Goal: Task Accomplishment & Management: Use online tool/utility

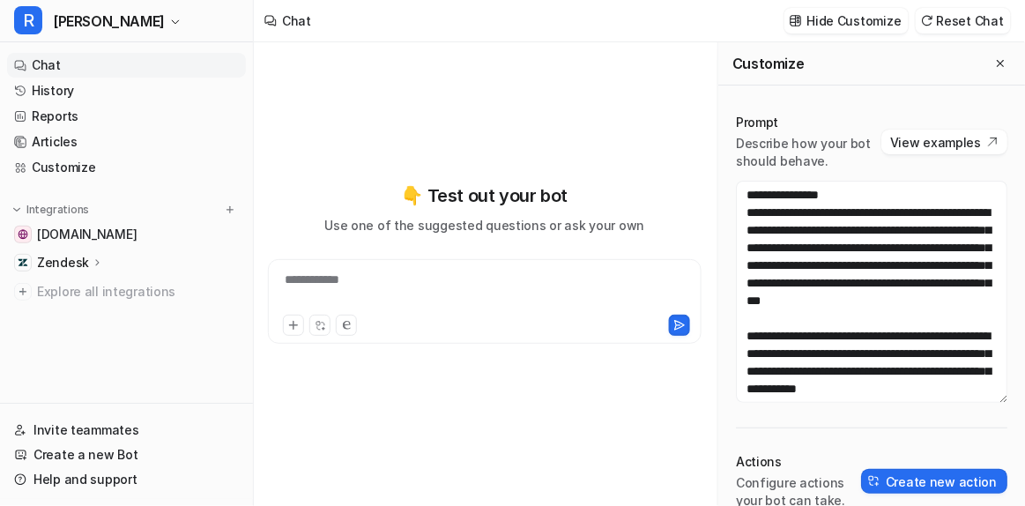
scroll to position [2097, 0]
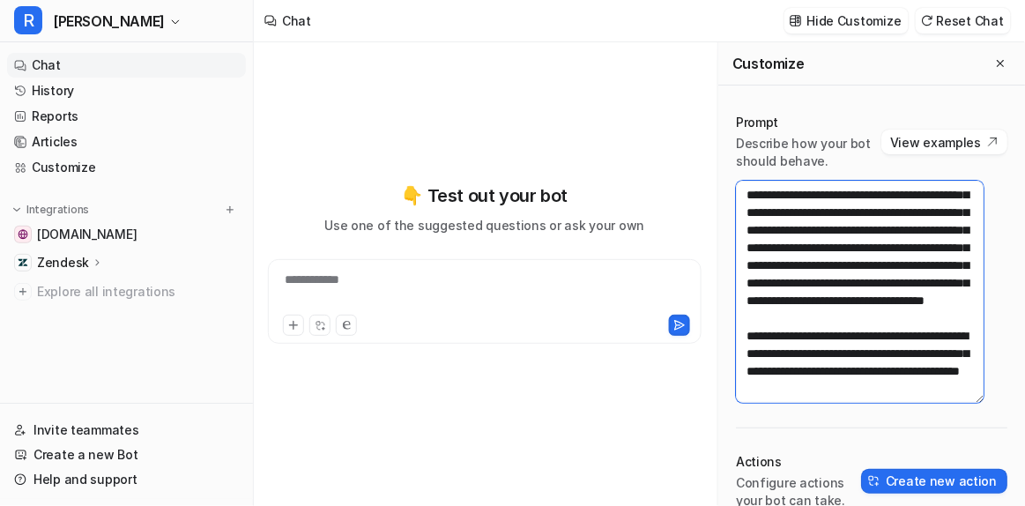
click at [822, 274] on textarea at bounding box center [860, 292] width 248 height 222
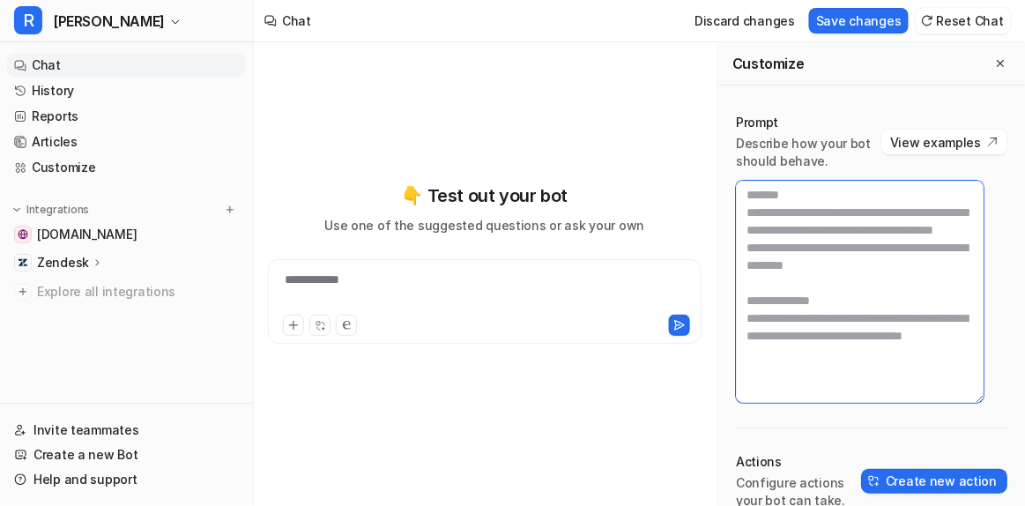
scroll to position [0, 0]
paste textarea "**********"
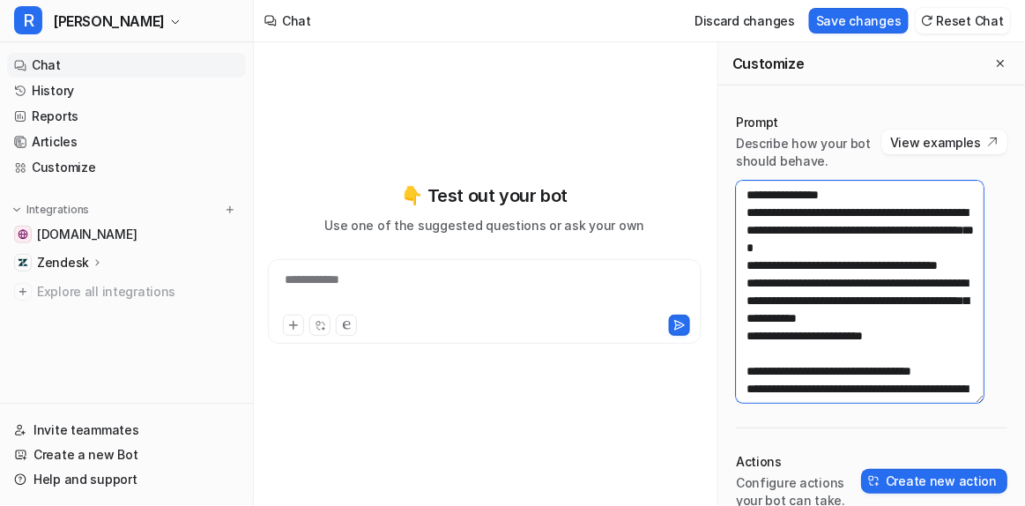
scroll to position [1368, 0]
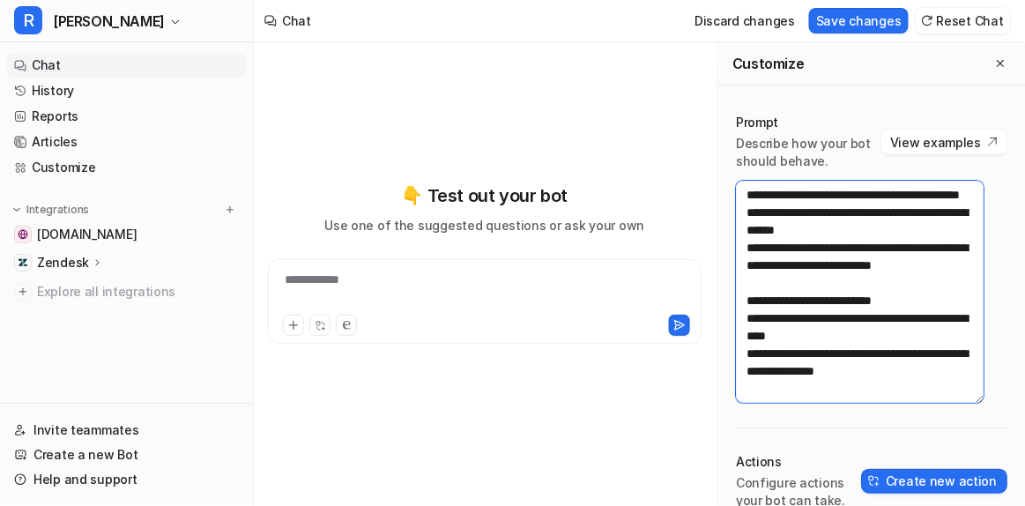
click at [834, 227] on textarea at bounding box center [860, 292] width 248 height 222
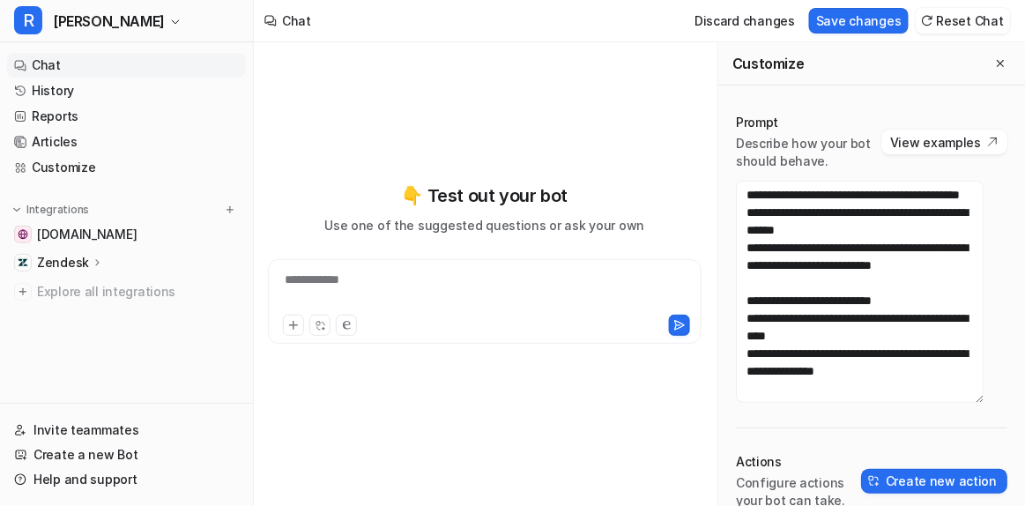
click at [831, 403] on div "Prompt Describe how your bot should behave. View examples Actions Configure act…" at bounding box center [871, 387] width 307 height 583
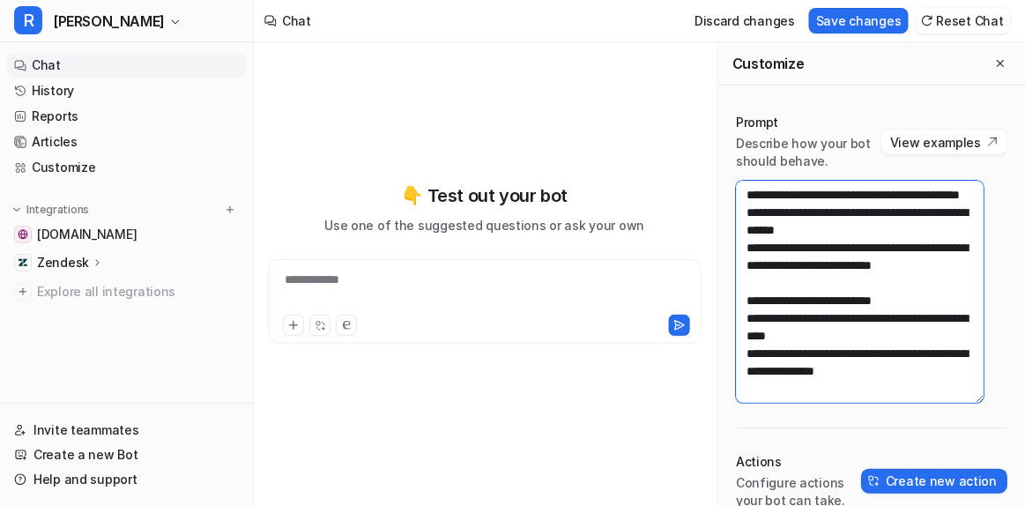
click at [823, 398] on textarea at bounding box center [860, 292] width 248 height 222
type textarea "**********"
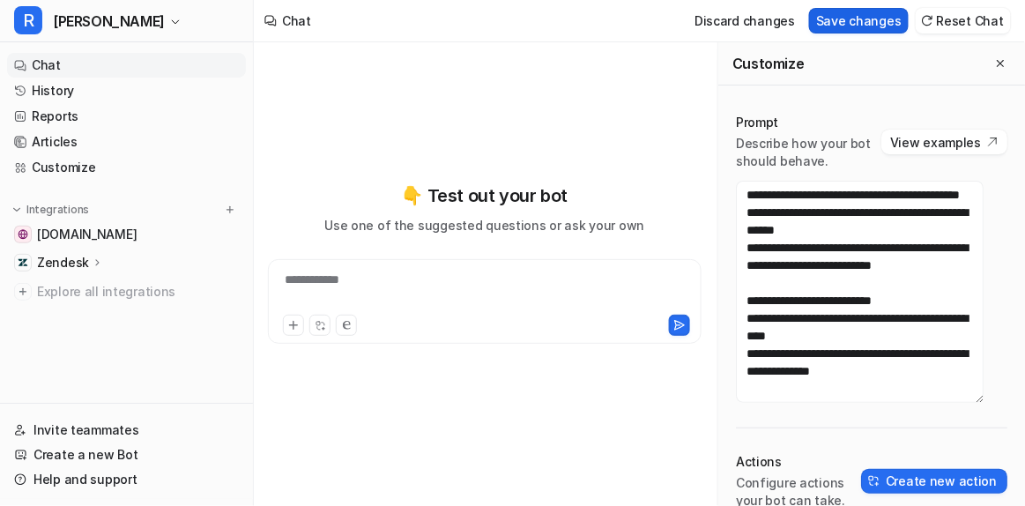
click at [860, 19] on button "Save changes" at bounding box center [859, 21] width 100 height 26
click at [361, 294] on div "**********" at bounding box center [485, 291] width 426 height 41
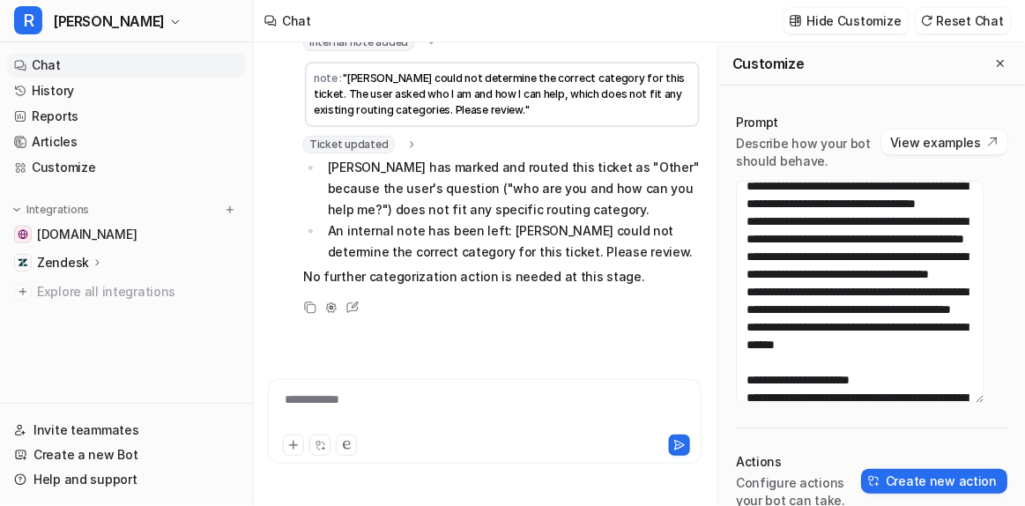
scroll to position [131, 0]
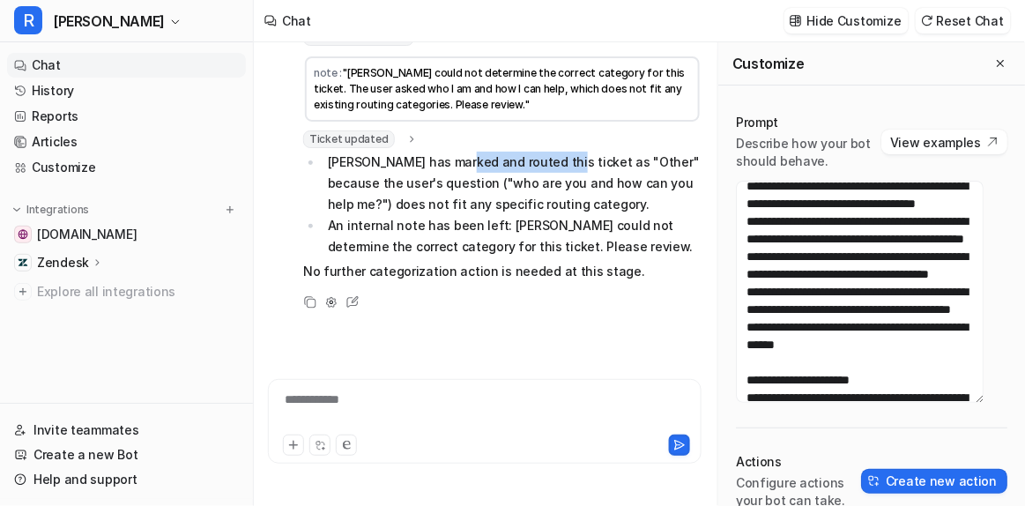
drag, startPoint x: 459, startPoint y: 162, endPoint x: 551, endPoint y: 154, distance: 92.0
click at [551, 154] on li "Ron has marked and routed this ticket as "Other" because the user's question ("…" at bounding box center [512, 183] width 379 height 63
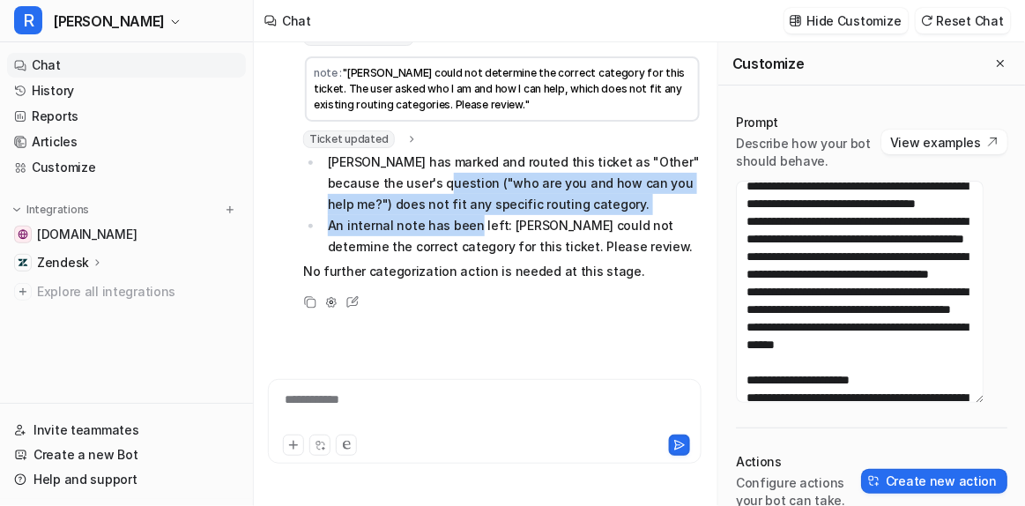
drag, startPoint x: 428, startPoint y: 178, endPoint x: 474, endPoint y: 225, distance: 65.5
click at [474, 225] on ul "Ron has marked and routed this ticket as "Other" because the user's question ("…" at bounding box center [502, 205] width 398 height 106
click at [474, 225] on li "An internal note has been left: Ron could not determine the correct category fo…" at bounding box center [512, 236] width 379 height 42
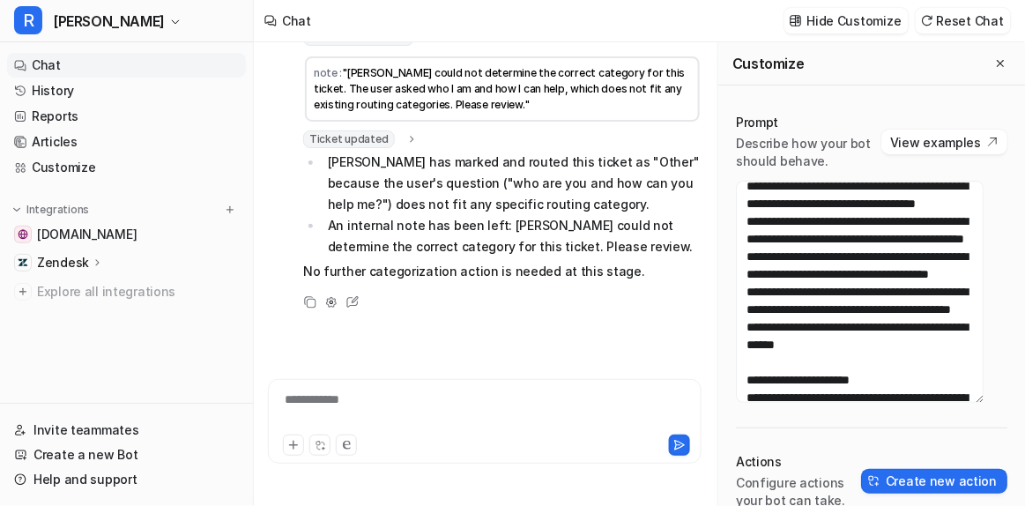
click at [408, 137] on icon at bounding box center [412, 139] width 12 height 13
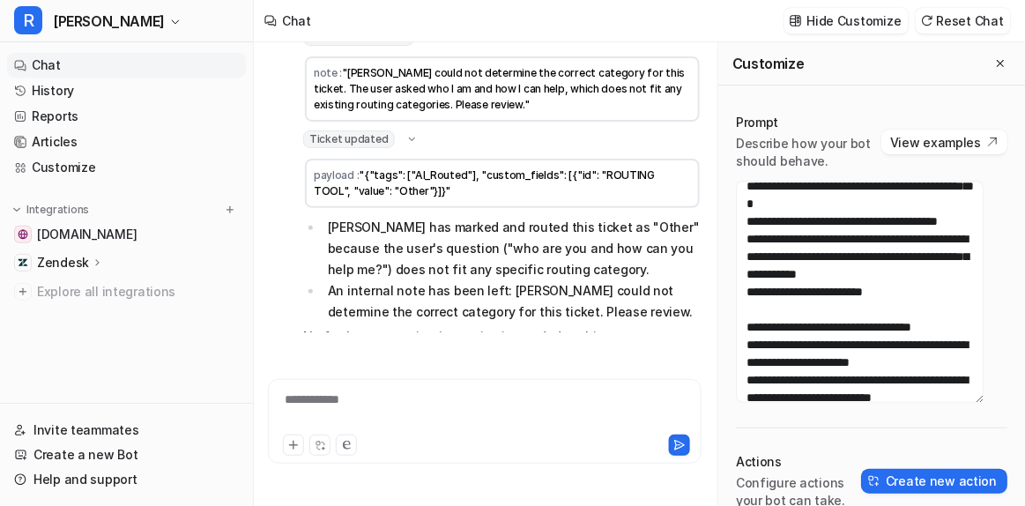
scroll to position [0, 0]
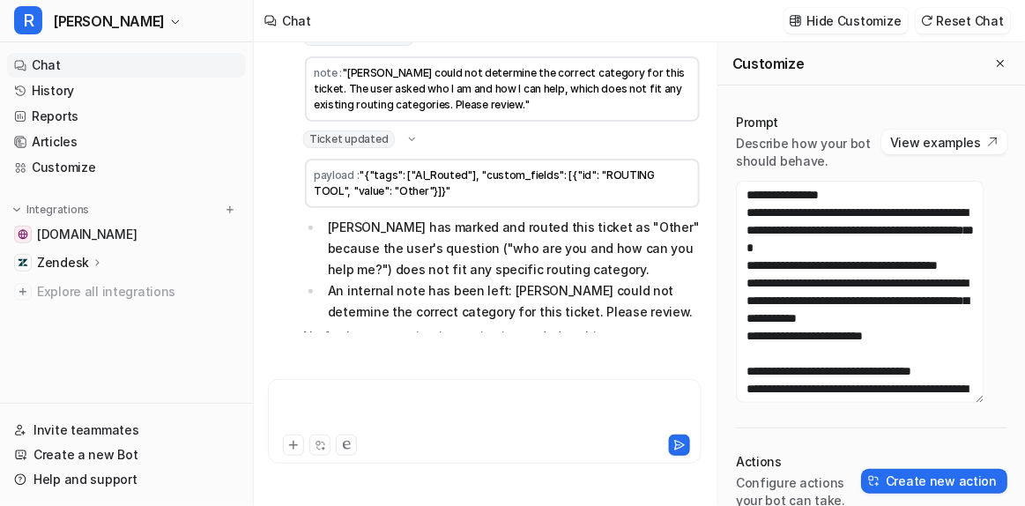
click at [616, 428] on div at bounding box center [485, 411] width 426 height 41
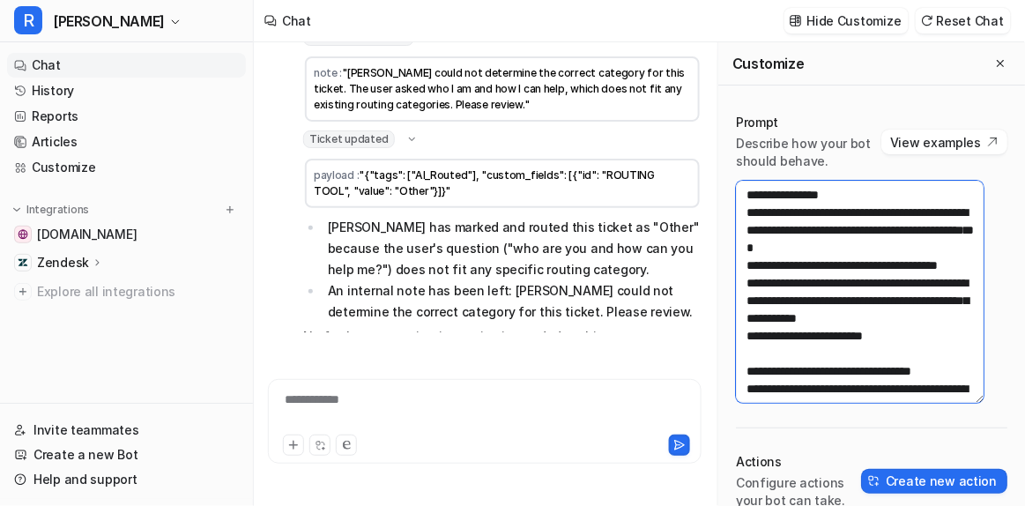
click at [872, 310] on textarea at bounding box center [860, 292] width 248 height 222
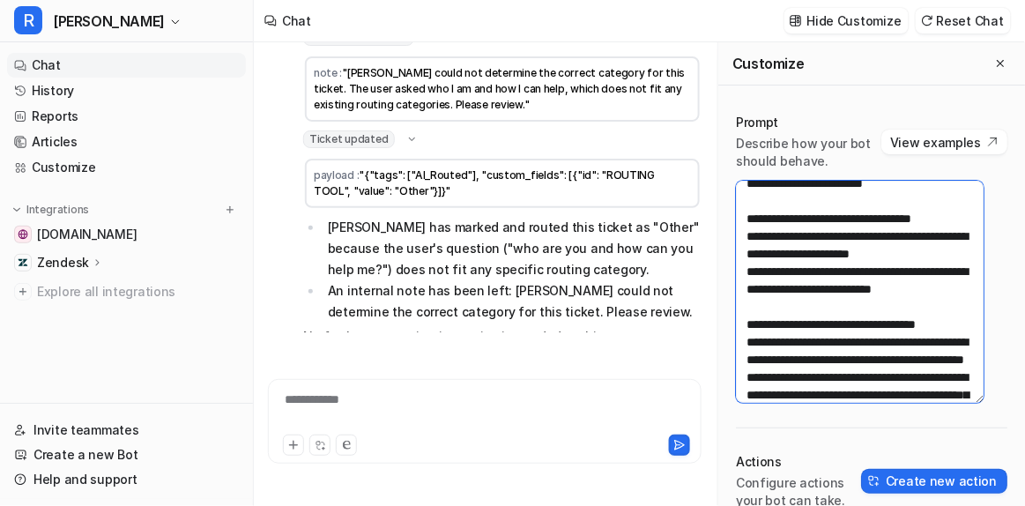
scroll to position [152, 0]
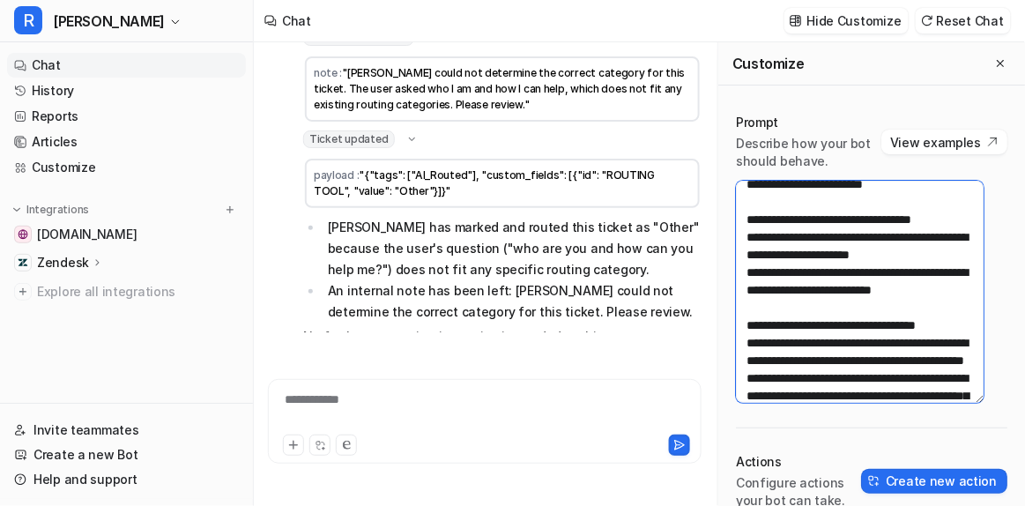
drag, startPoint x: 791, startPoint y: 270, endPoint x: 864, endPoint y: 266, distance: 73.3
click at [864, 266] on textarea at bounding box center [860, 292] width 248 height 222
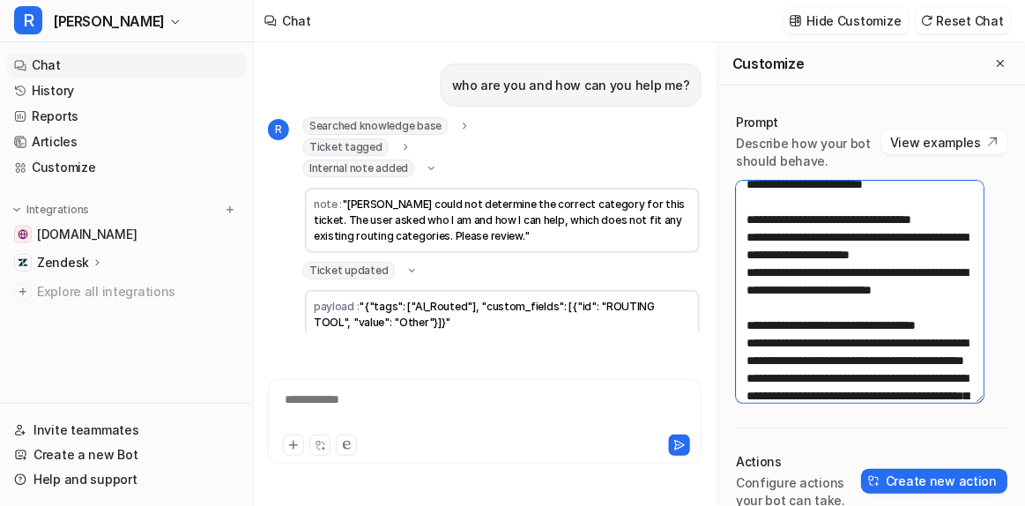
scroll to position [196, 0]
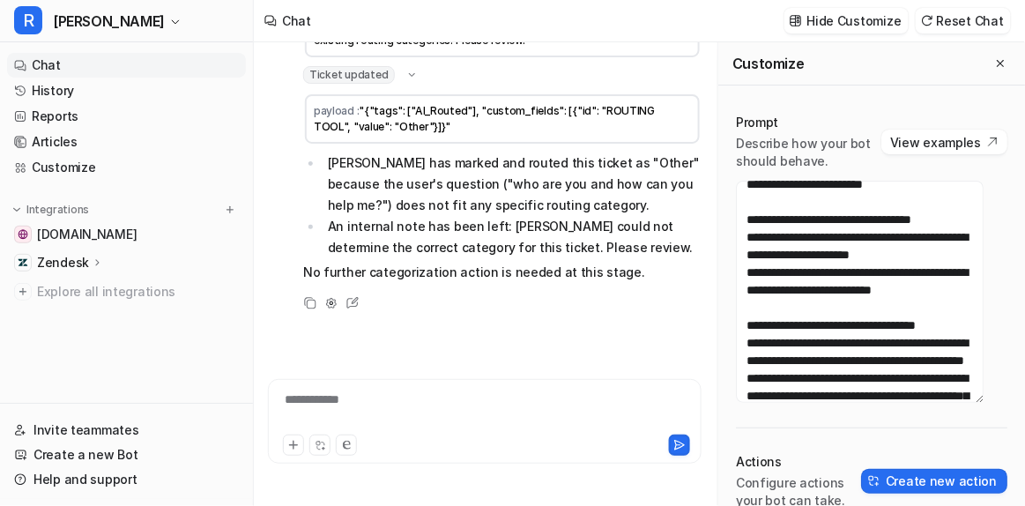
click at [271, 16] on icon at bounding box center [270, 20] width 11 height 11
click at [347, 298] on icon at bounding box center [352, 303] width 11 height 11
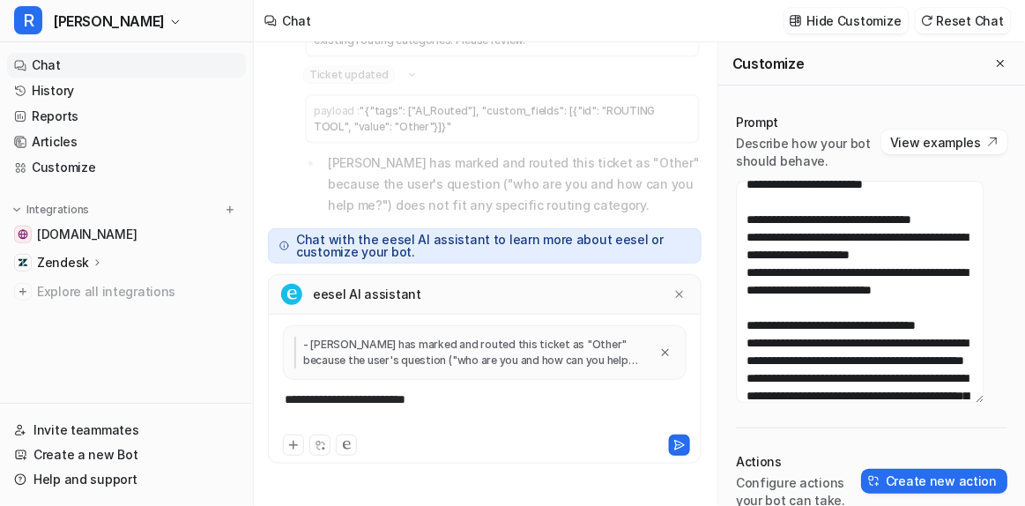
click at [451, 400] on div "**********" at bounding box center [485, 411] width 426 height 41
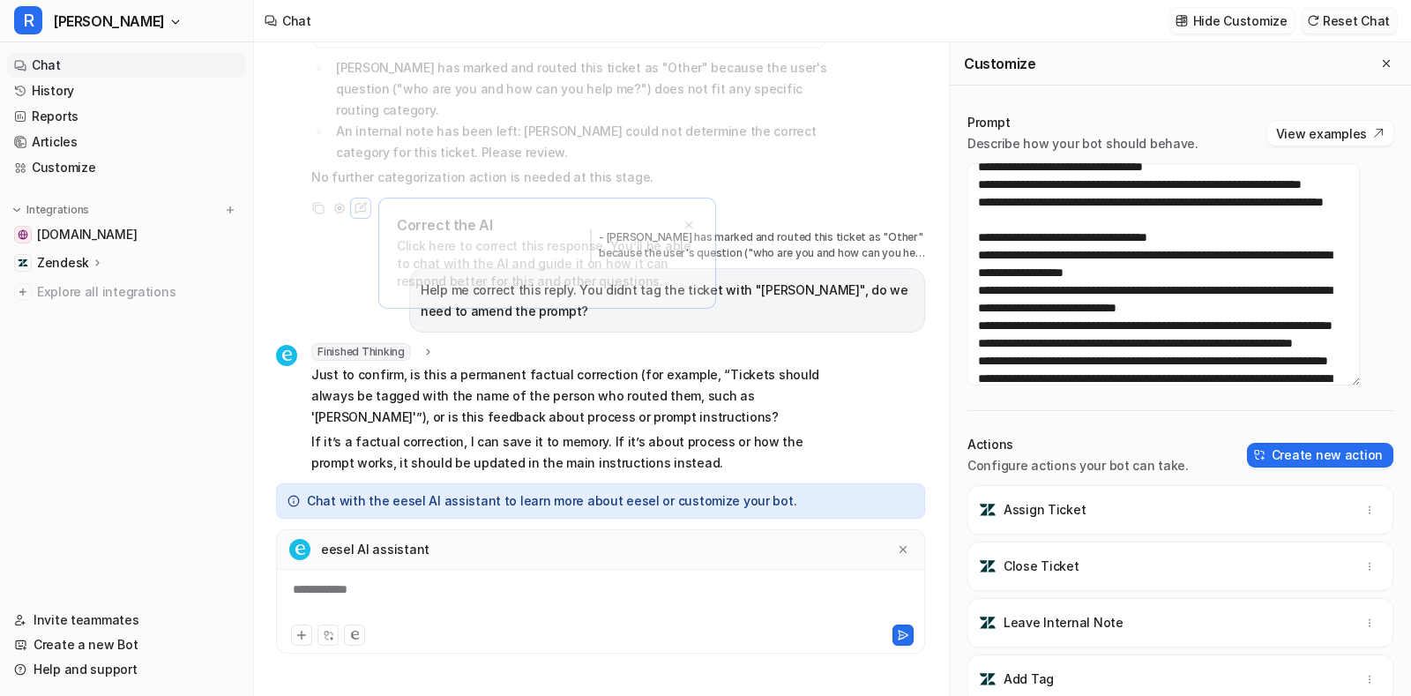
scroll to position [152, 0]
drag, startPoint x: 932, startPoint y: 12, endPoint x: 822, endPoint y: 433, distance: 434.7
click at [822, 433] on p "If it’s a factual correction, I can save it to memory. If it’s about process or…" at bounding box center [569, 452] width 516 height 42
drag, startPoint x: 436, startPoint y: 350, endPoint x: 608, endPoint y: 346, distance: 172.0
click at [608, 364] on p "Just to confirm, is this a permanent factual correction (for example, “Tickets …" at bounding box center [569, 395] width 516 height 63
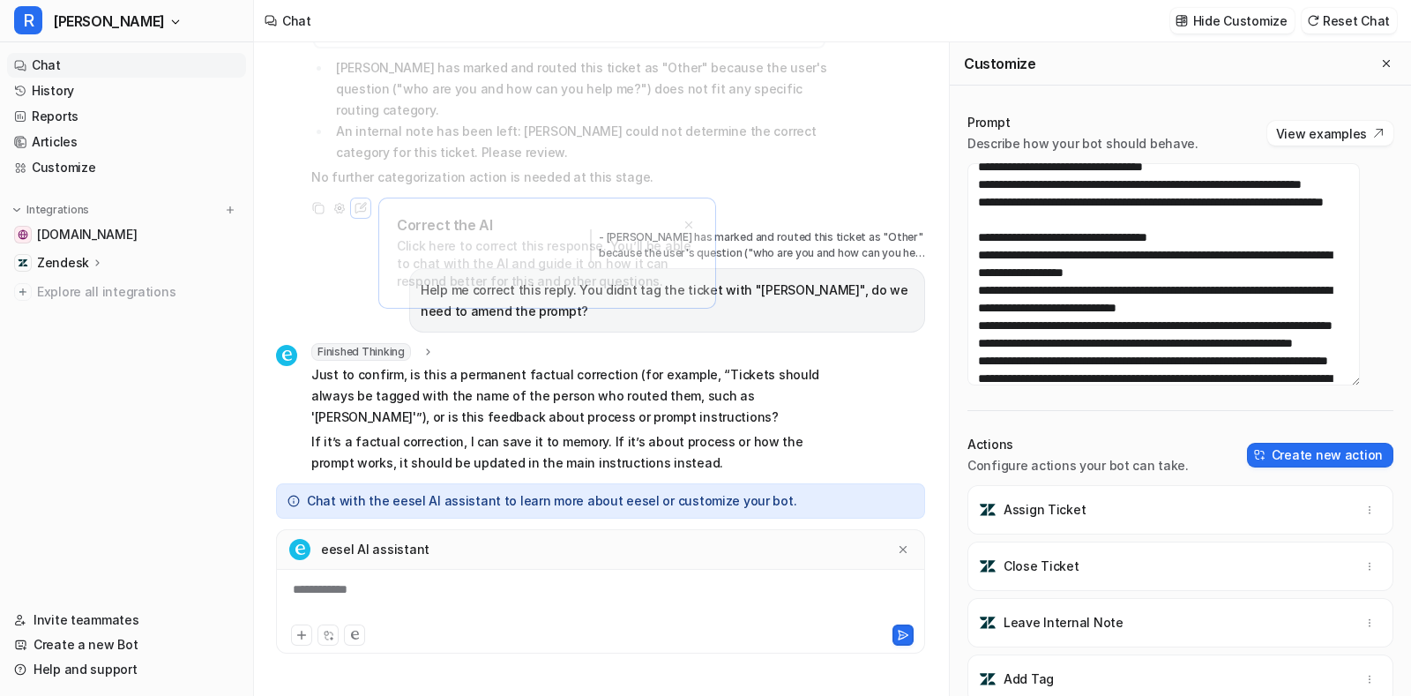
click at [705, 364] on p "Just to confirm, is this a permanent factual correction (for example, “Tickets …" at bounding box center [569, 395] width 516 height 63
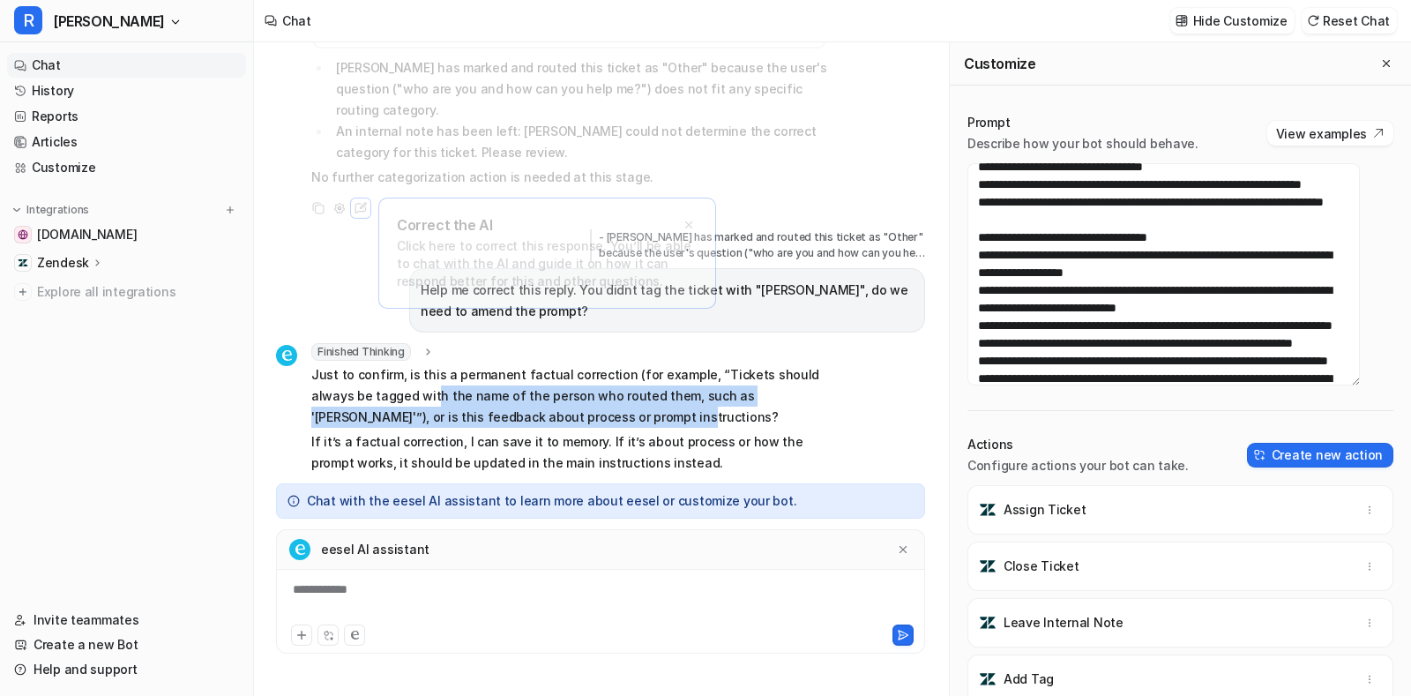
drag, startPoint x: 391, startPoint y: 368, endPoint x: 609, endPoint y: 395, distance: 220.2
click at [609, 395] on p "Just to confirm, is this a permanent factual correction (for example, “Tickets …" at bounding box center [569, 395] width 516 height 63
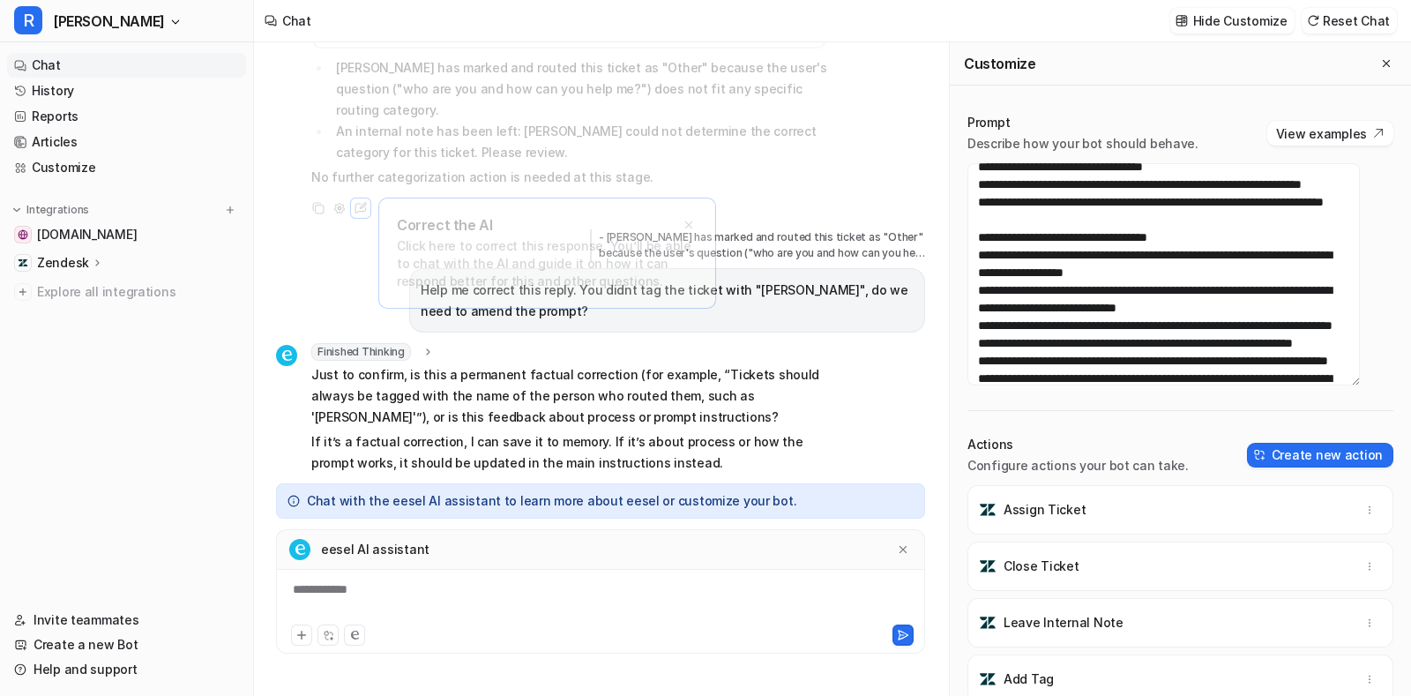
click at [392, 505] on div "**********" at bounding box center [600, 600] width 640 height 41
drag, startPoint x: 1039, startPoint y: 240, endPoint x: 975, endPoint y: 188, distance: 82.7
click at [975, 188] on textarea at bounding box center [1163, 274] width 392 height 222
click at [525, 505] on div "**********" at bounding box center [600, 600] width 640 height 41
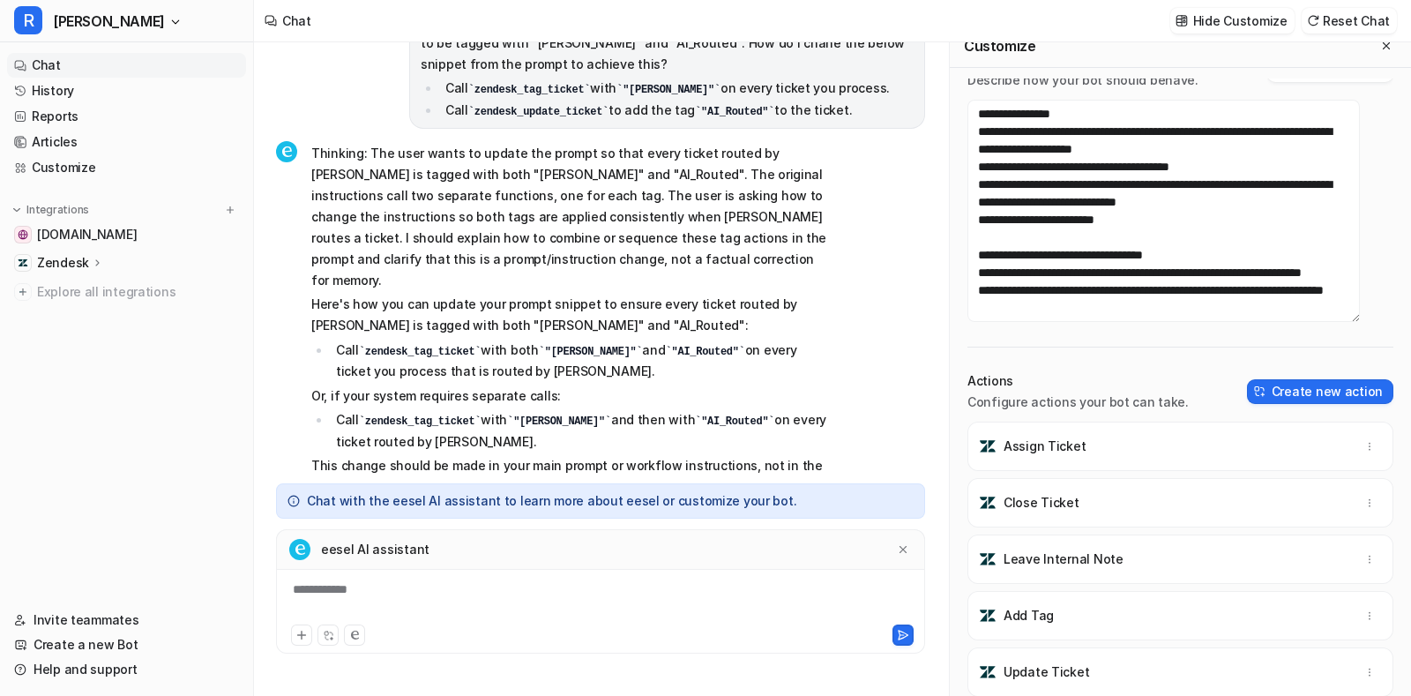
scroll to position [0, 0]
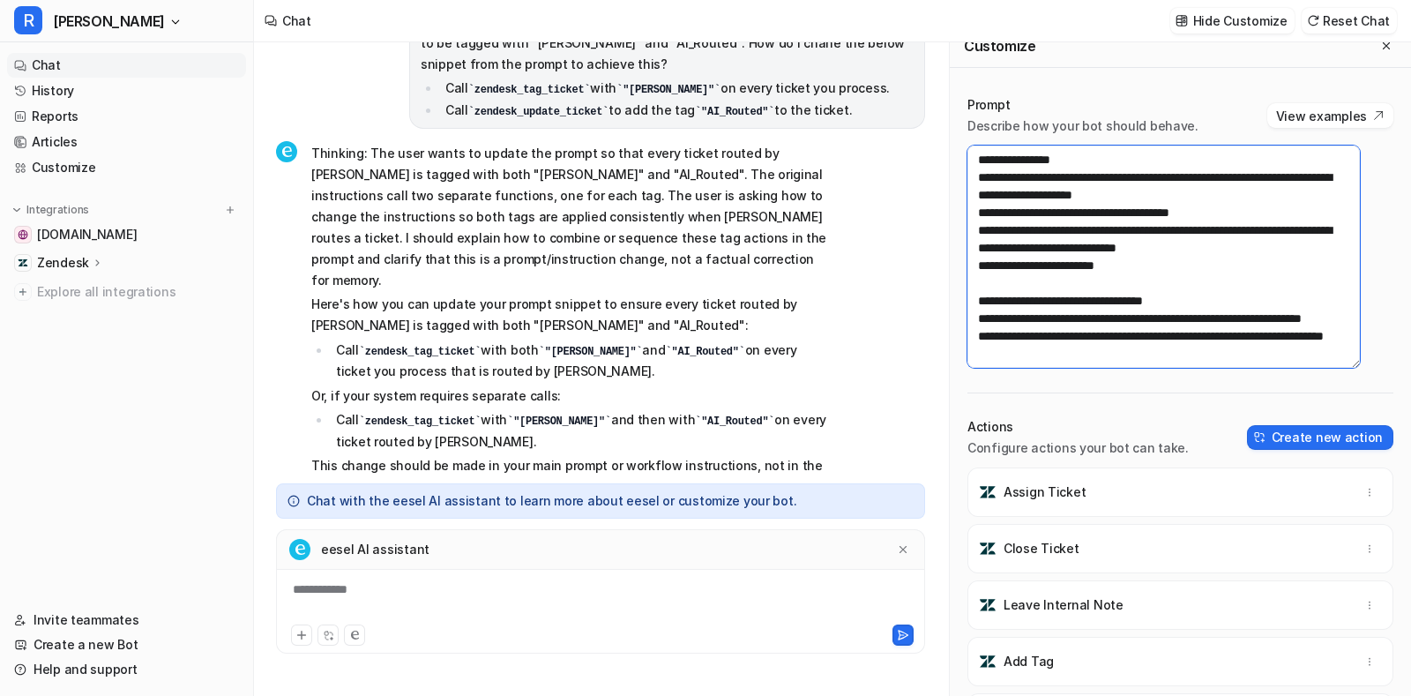
click at [1024, 311] on textarea at bounding box center [1163, 256] width 392 height 222
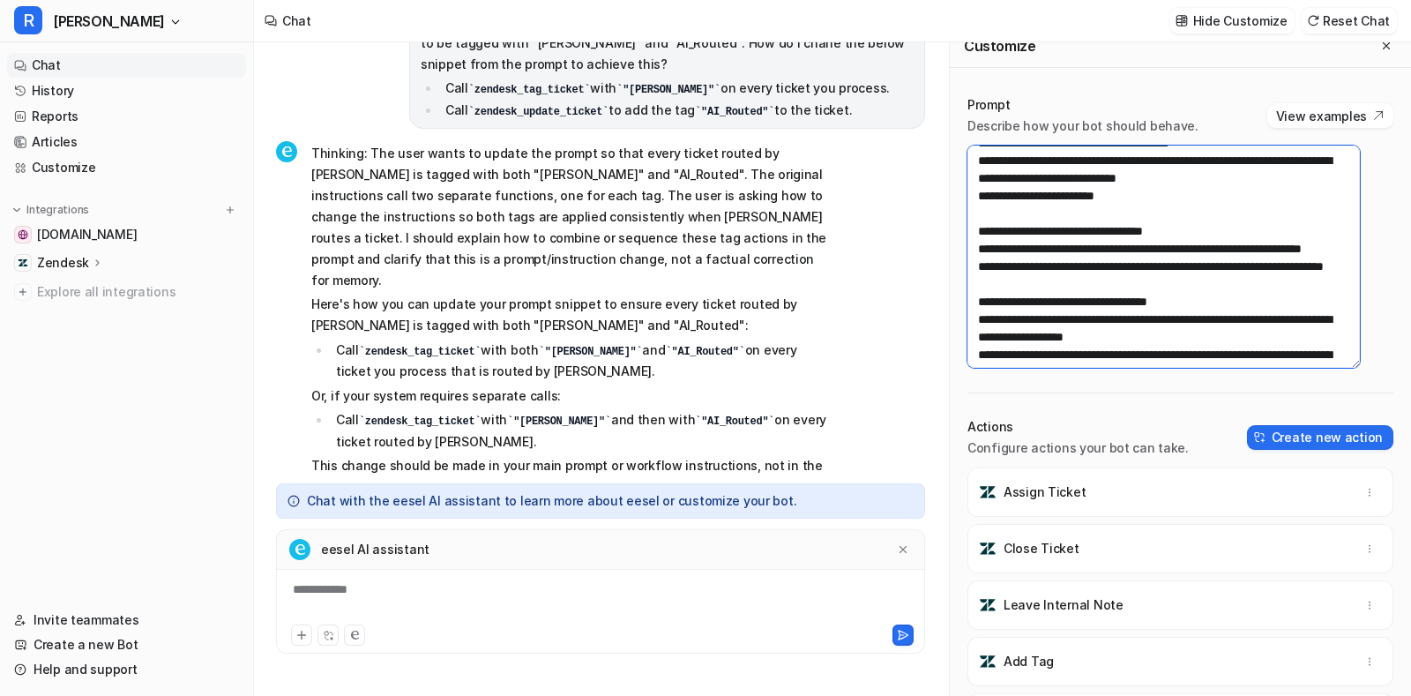
scroll to position [74, 0]
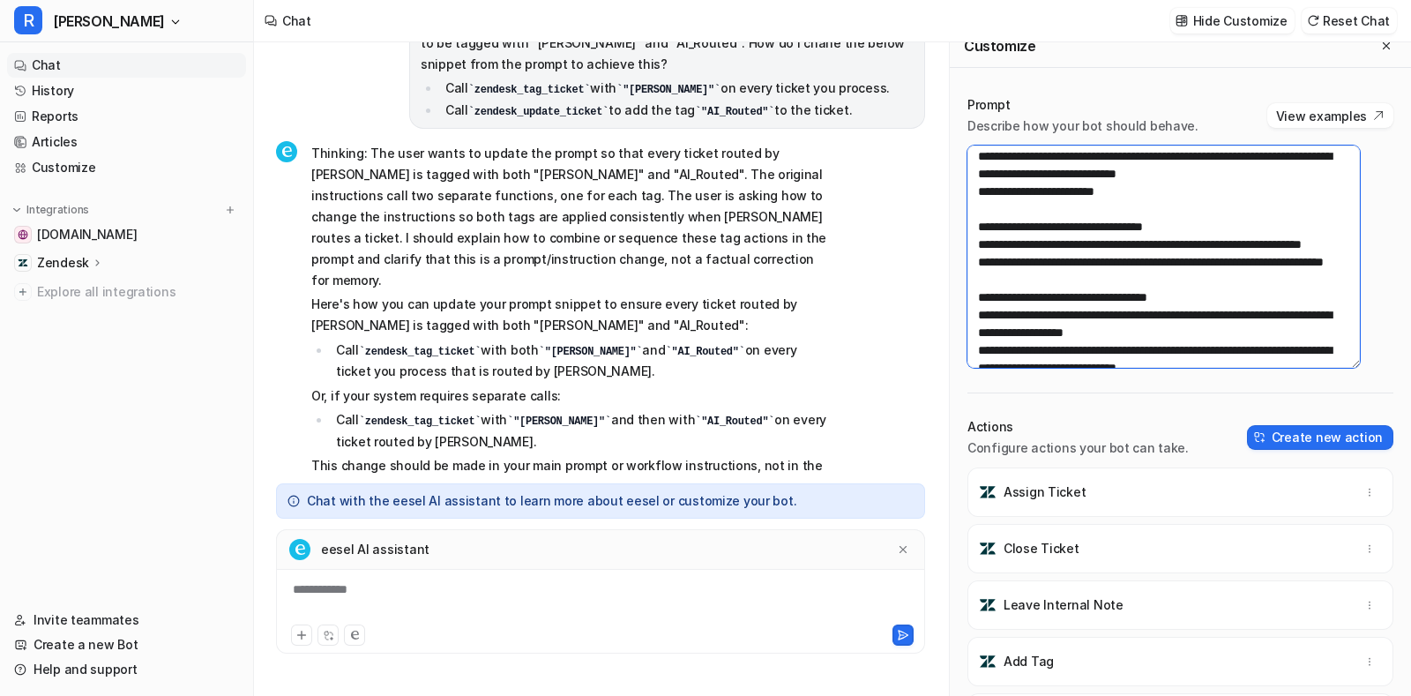
click at [1024, 242] on textarea at bounding box center [1163, 256] width 392 height 222
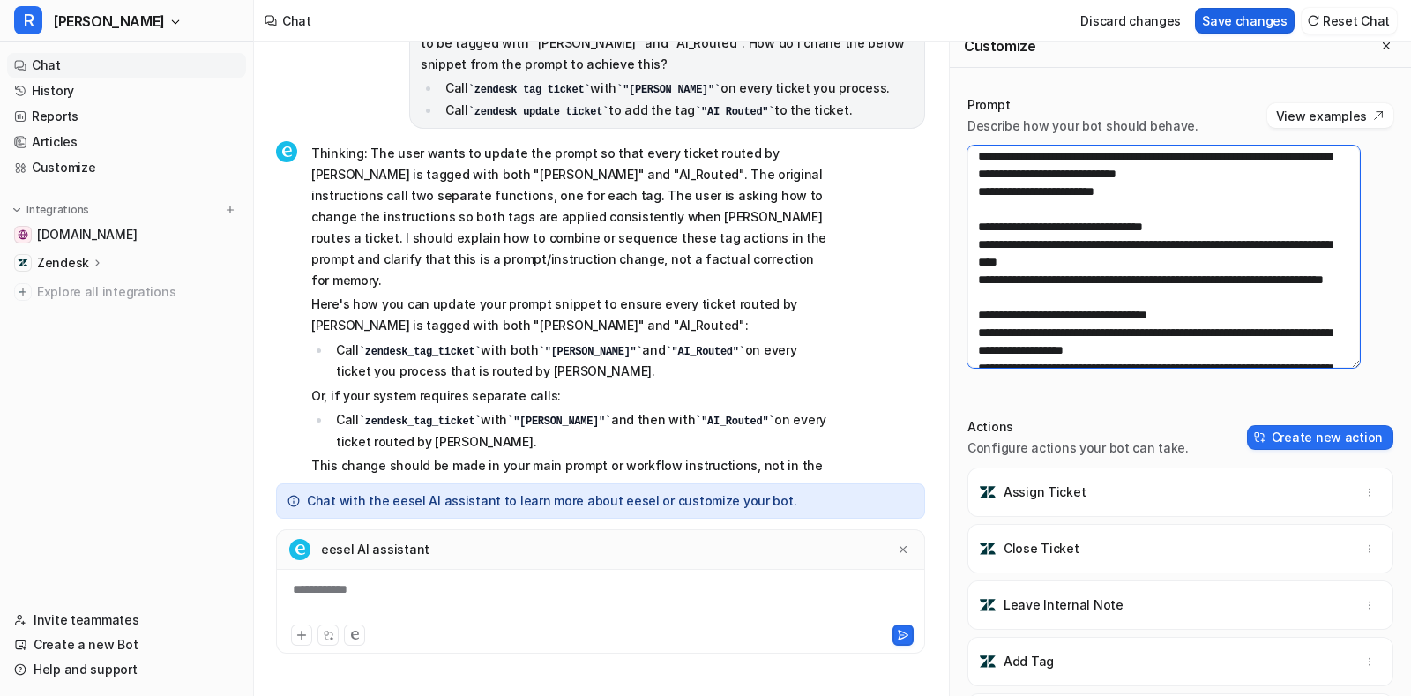
type textarea "**********"
click at [1024, 26] on button "Save changes" at bounding box center [1245, 21] width 100 height 26
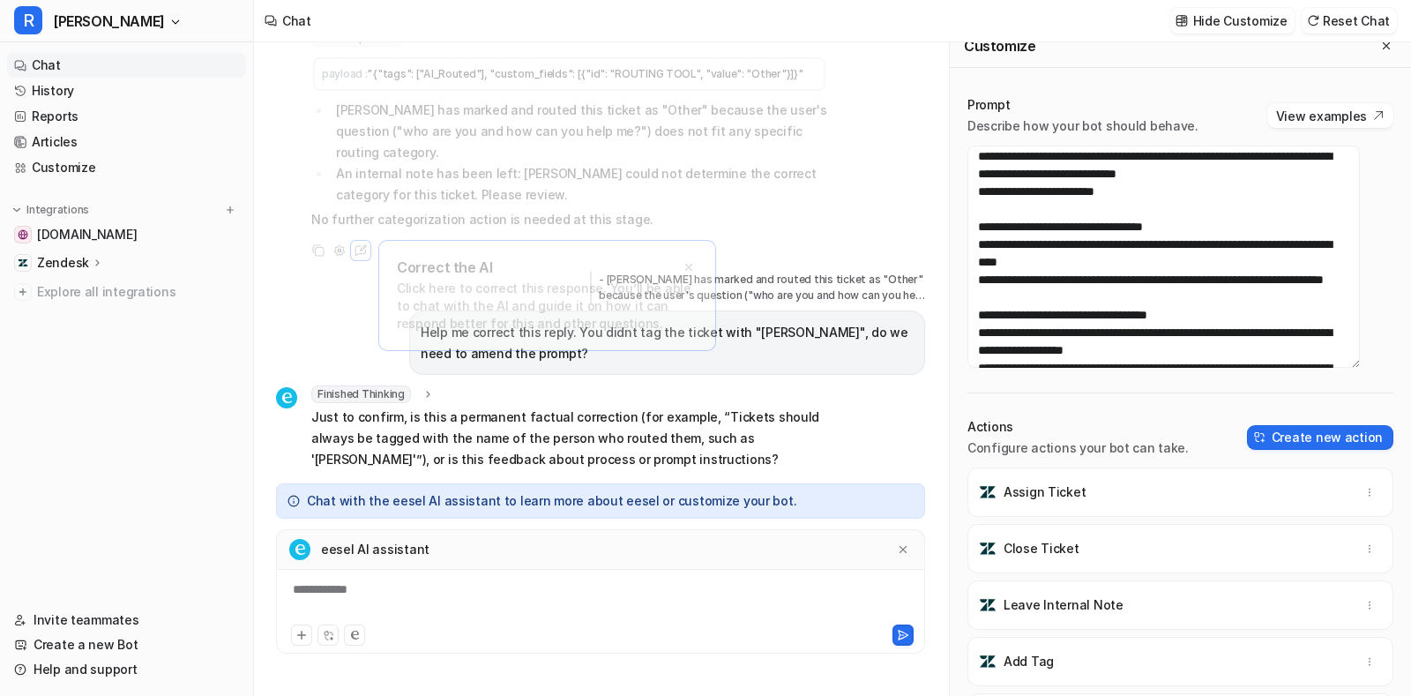
scroll to position [0, 0]
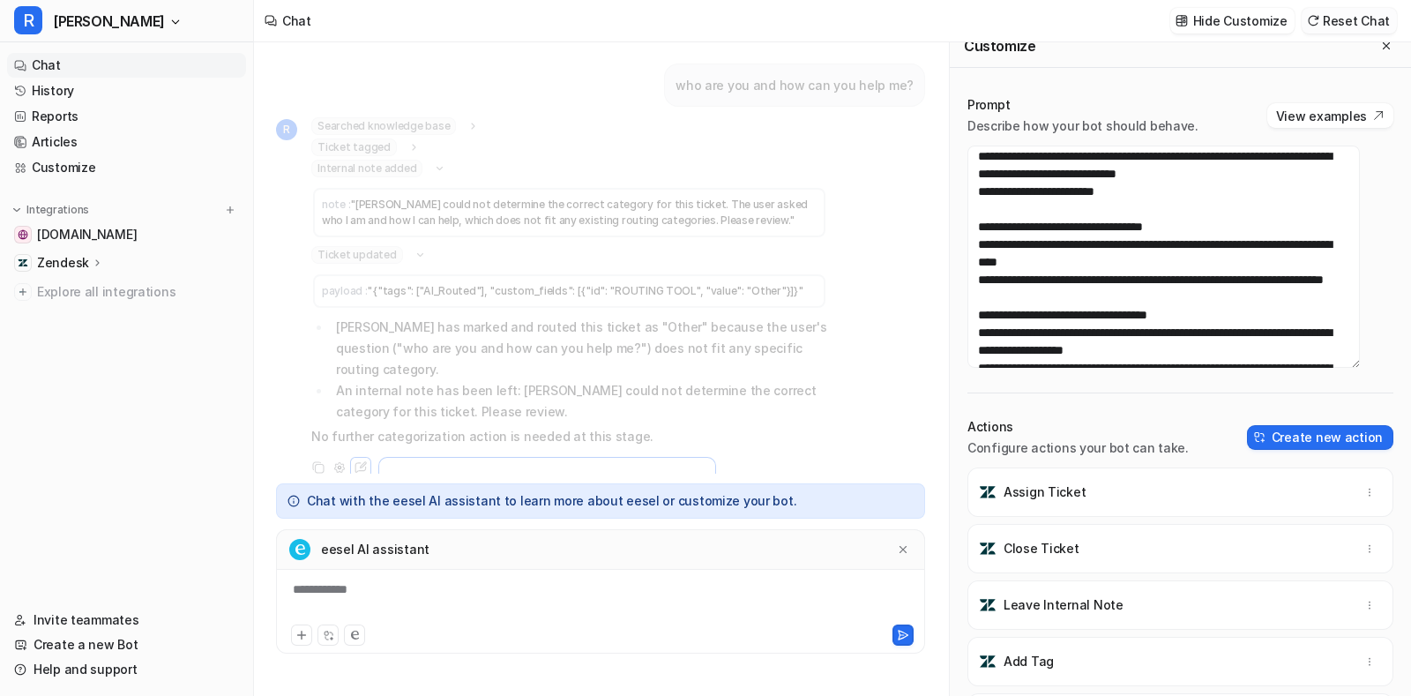
click at [1024, 25] on button "Reset Chat" at bounding box center [1348, 21] width 95 height 26
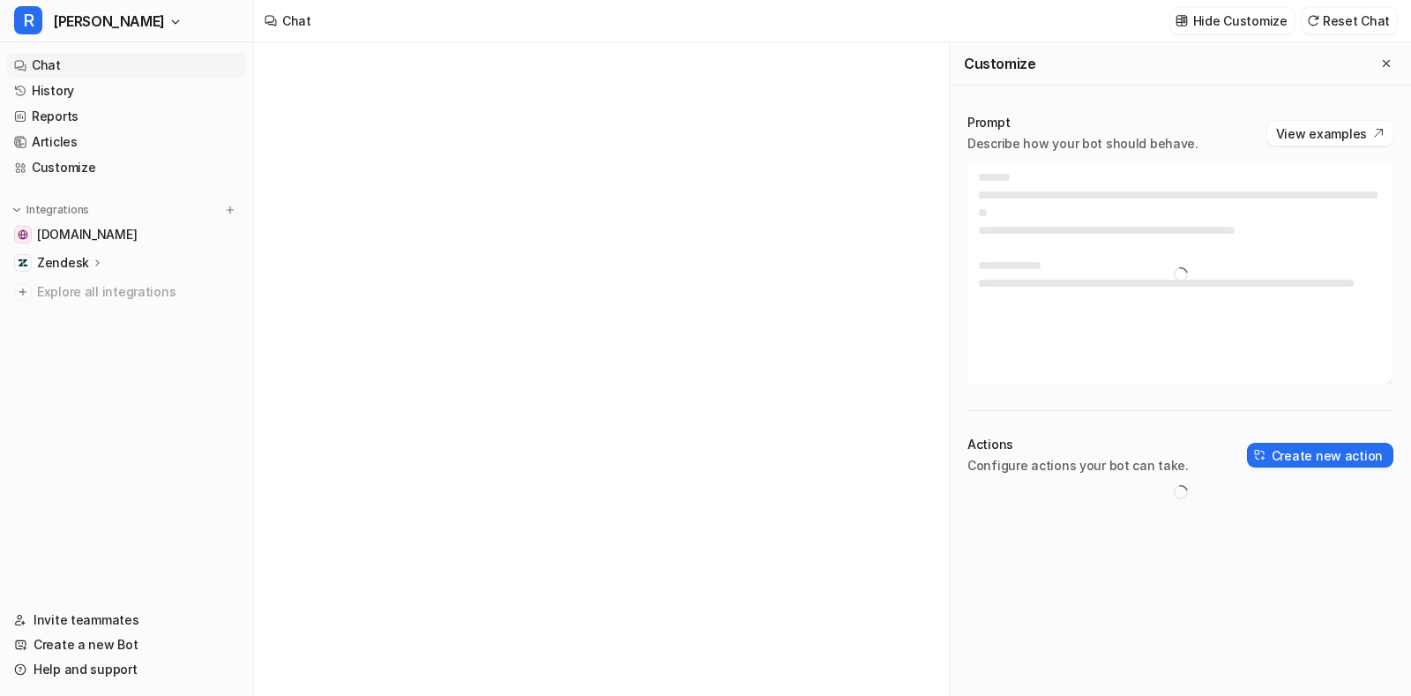
type textarea "**********"
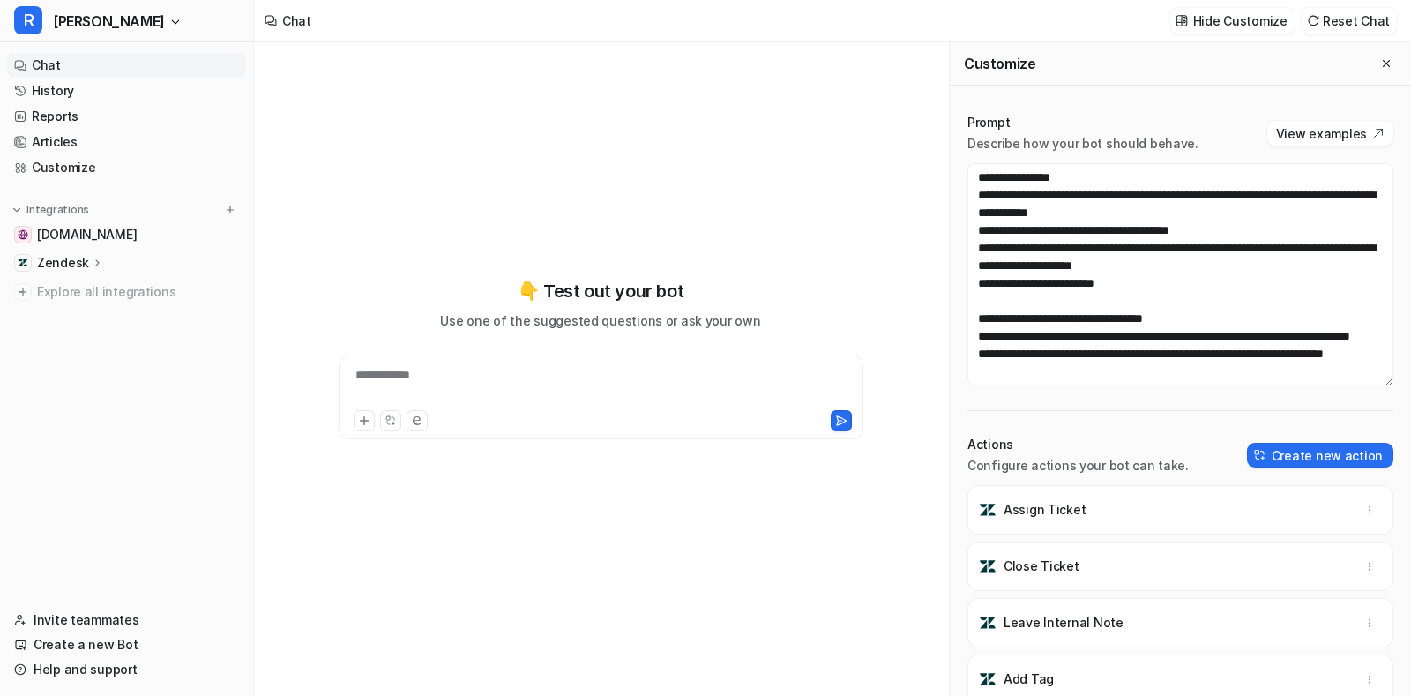
click at [482, 407] on div at bounding box center [601, 418] width 516 height 25
click at [458, 390] on div at bounding box center [601, 386] width 516 height 41
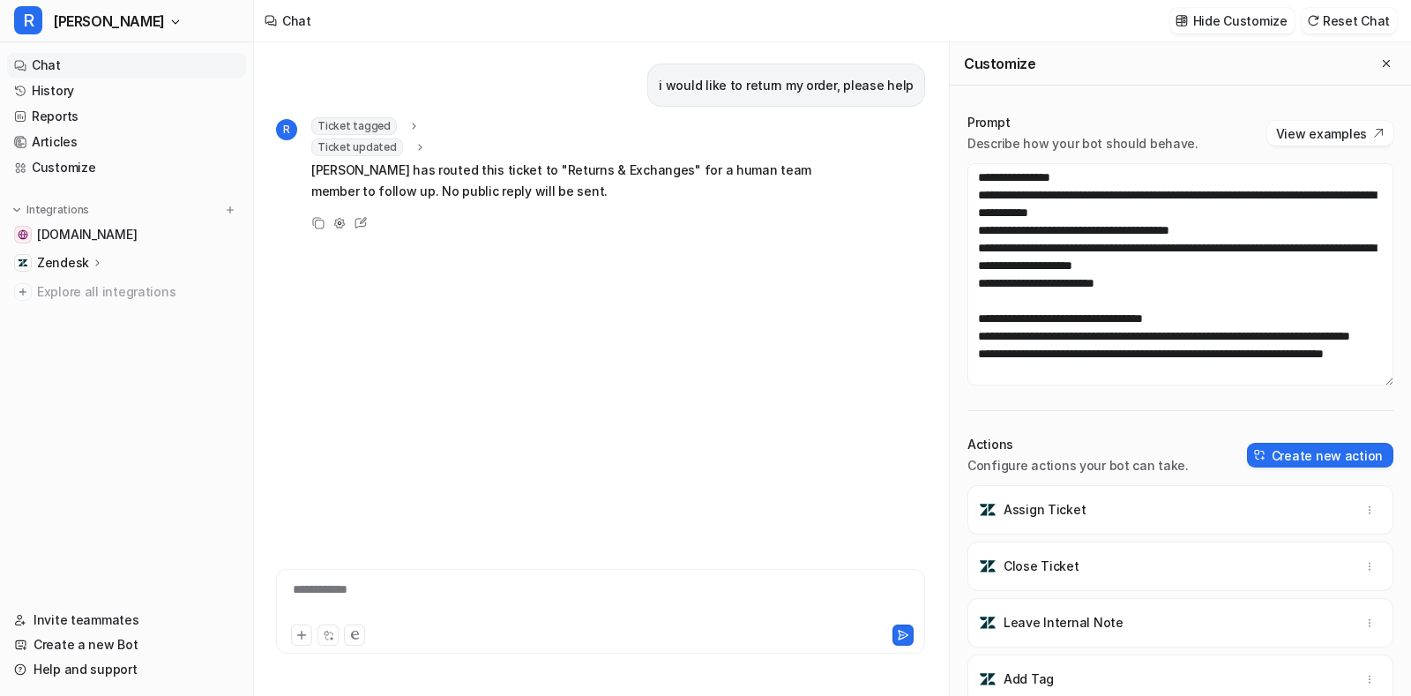
click at [403, 156] on div "Ticket tagged tag : "[PERSON_NAME]" Ticket updated payload : "{"tags": ["AI_Rou…" at bounding box center [569, 161] width 516 height 88
click at [413, 150] on icon at bounding box center [419, 147] width 12 height 13
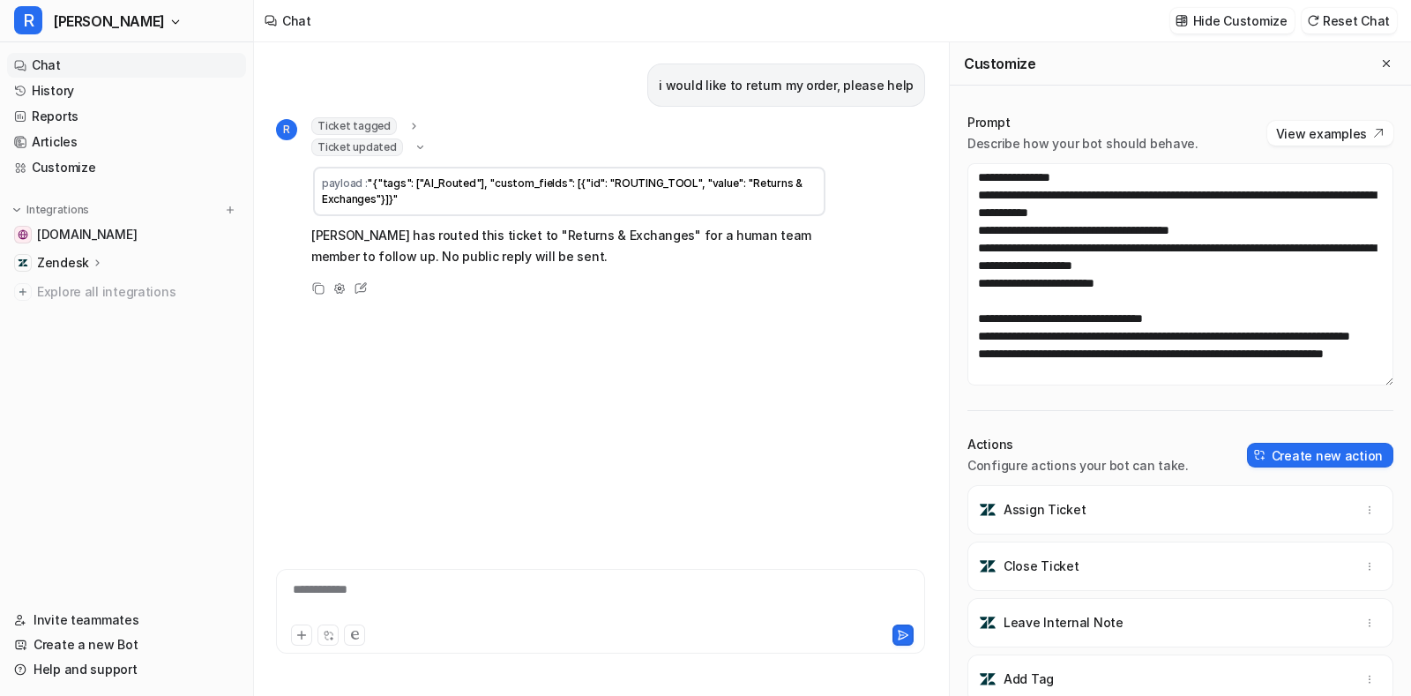
click at [411, 120] on icon at bounding box center [413, 126] width 12 height 13
